Goal: Information Seeking & Learning: Check status

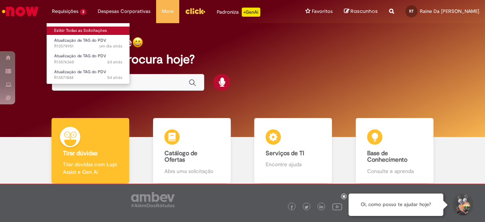
click at [79, 28] on link "Exibir Todas as Solicitações" at bounding box center [88, 31] width 83 height 8
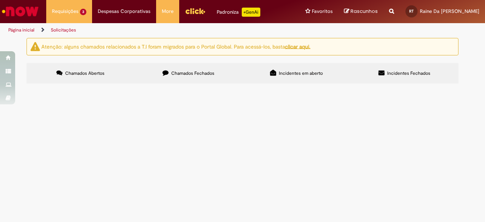
click at [181, 76] on span "Chamados Fechados" at bounding box center [192, 73] width 43 height 6
click at [0, 0] on span "Bom dia, tudo bem? Seguem ajustes de tag. Obrigada" at bounding box center [0, 0] width 0 height 0
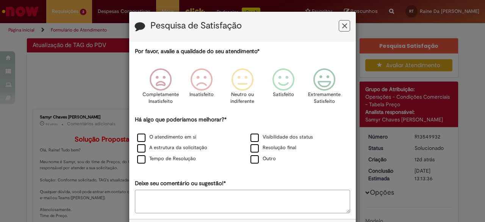
click at [343, 27] on icon "Feedback" at bounding box center [344, 26] width 5 height 8
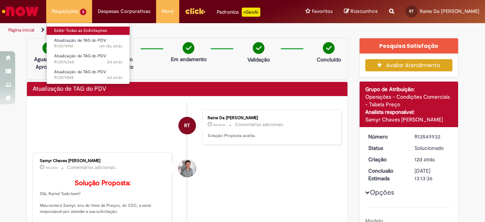
click at [74, 28] on link "Exibir Todas as Solicitações" at bounding box center [88, 31] width 83 height 8
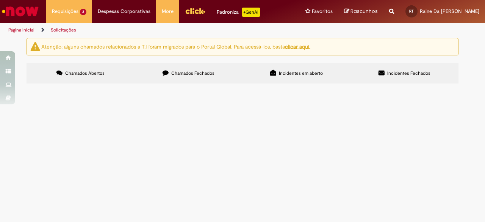
click at [172, 72] on span "Chamados Fechados" at bounding box center [192, 73] width 43 height 6
click at [0, 0] on span "Bom dia, tudo bem? Seguem ajustes de tag. Obrigada" at bounding box center [0, 0] width 0 height 0
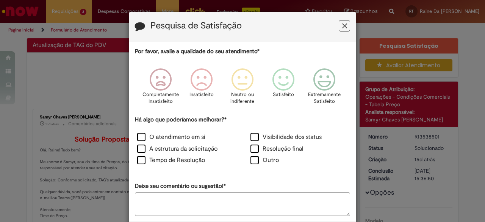
scroll to position [44, 0]
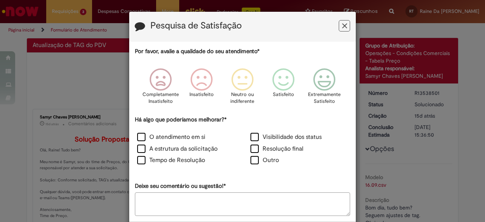
click at [342, 29] on icon "Feedback" at bounding box center [344, 26] width 5 height 8
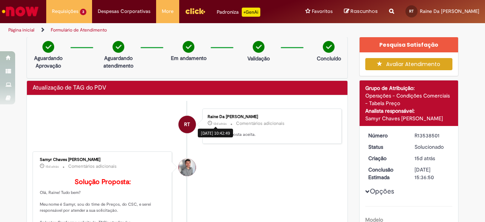
scroll to position [0, 0]
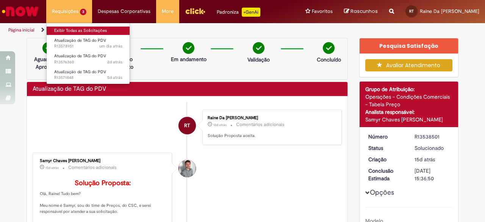
click at [74, 32] on link "Exibir Todas as Solicitações" at bounding box center [88, 31] width 83 height 8
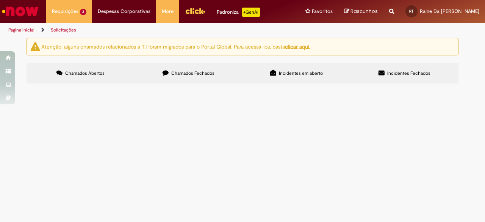
click at [163, 82] on label "Chamados Fechados" at bounding box center [189, 73] width 108 height 20
click at [0, 0] on th "Encerrado" at bounding box center [0, 0] width 0 height 0
click at [0, 0] on icon at bounding box center [0, 0] width 0 height 0
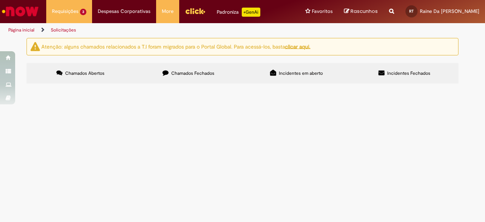
scroll to position [70, 0]
click at [0, 0] on span "Boa noite, tudo bem? Seguem ajustes de tag. Temos bastante porque revisitei os …" at bounding box center [0, 0] width 0 height 0
click at [179, 64] on label "Chamados Fechados" at bounding box center [189, 73] width 108 height 20
click at [0, 0] on span "Bom dia, tudo bem? Seguem ajustes de tag. Obrigada" at bounding box center [0, 0] width 0 height 0
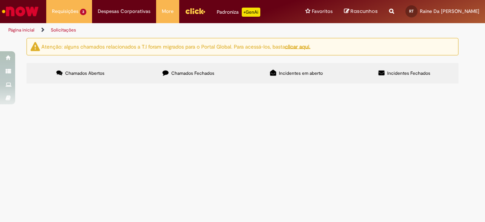
click at [0, 0] on span "Atualização de TAG do PDV" at bounding box center [0, 0] width 0 height 0
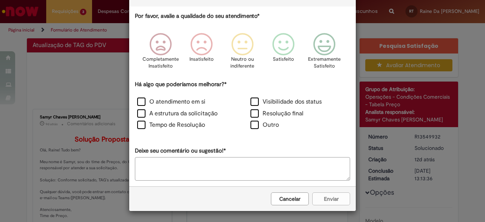
scroll to position [35, 0]
click at [294, 200] on button "Cancelar" at bounding box center [290, 199] width 38 height 13
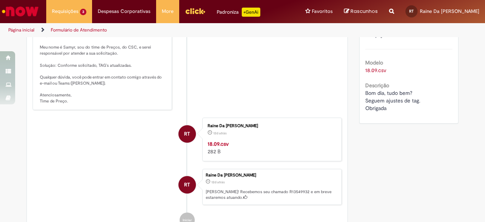
scroll to position [0, 0]
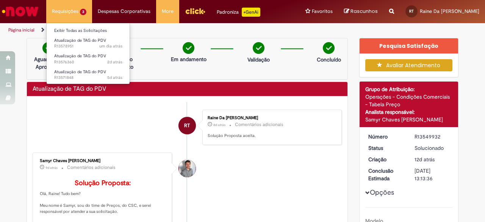
click at [66, 25] on li "Exibir Todas as Solicitações" at bounding box center [88, 30] width 83 height 10
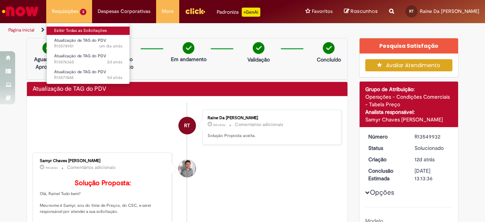
click at [66, 28] on link "Exibir Todas as Solicitações" at bounding box center [88, 31] width 83 height 8
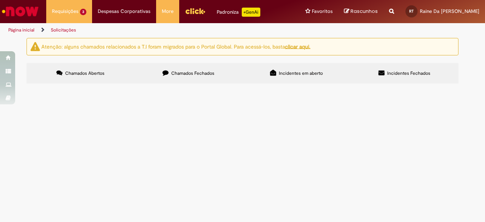
click at [176, 75] on span "Chamados Fechados" at bounding box center [192, 73] width 43 height 6
click at [0, 0] on span "Boa tarde, tudo bem? Segue ajustes de tag de hoje. Obrigada." at bounding box center [0, 0] width 0 height 0
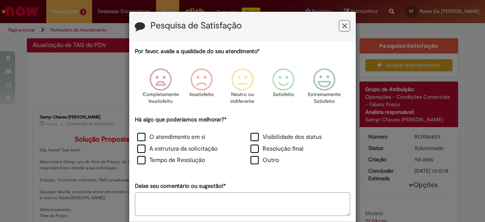
click at [344, 24] on icon "Feedback" at bounding box center [344, 26] width 5 height 8
